Goal: Task Accomplishment & Management: Use online tool/utility

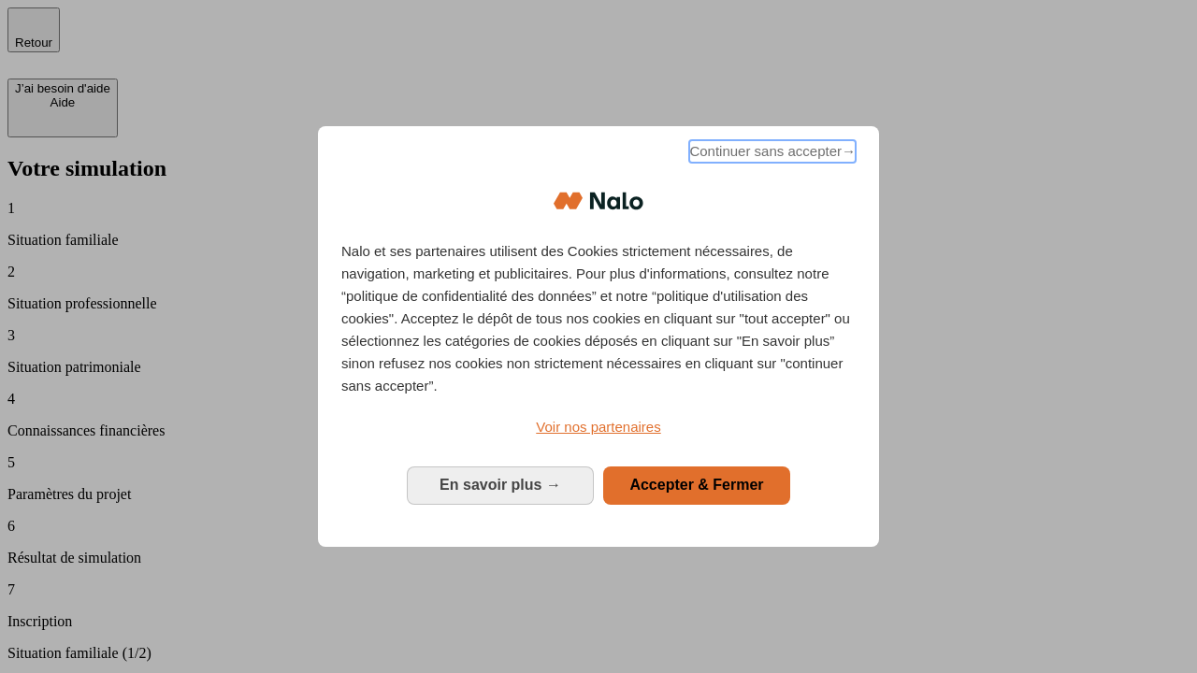
click at [770, 154] on span "Continuer sans accepter →" at bounding box center [772, 151] width 166 height 22
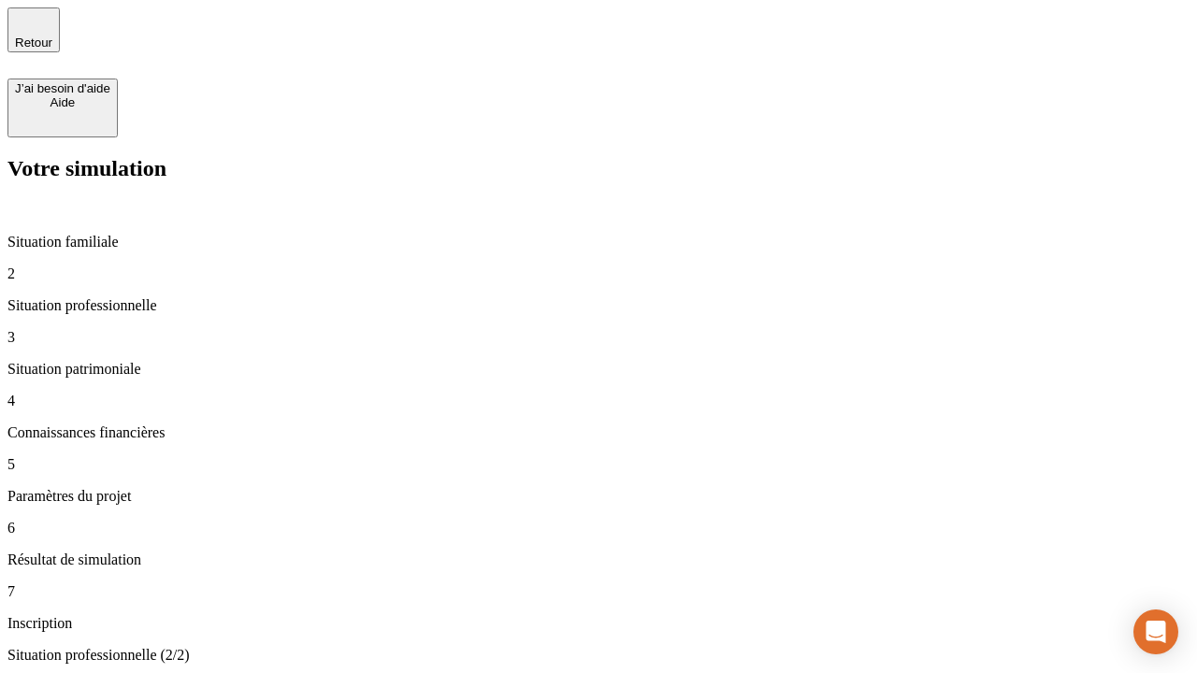
type input "30 000"
